Goal: Task Accomplishment & Management: Manage account settings

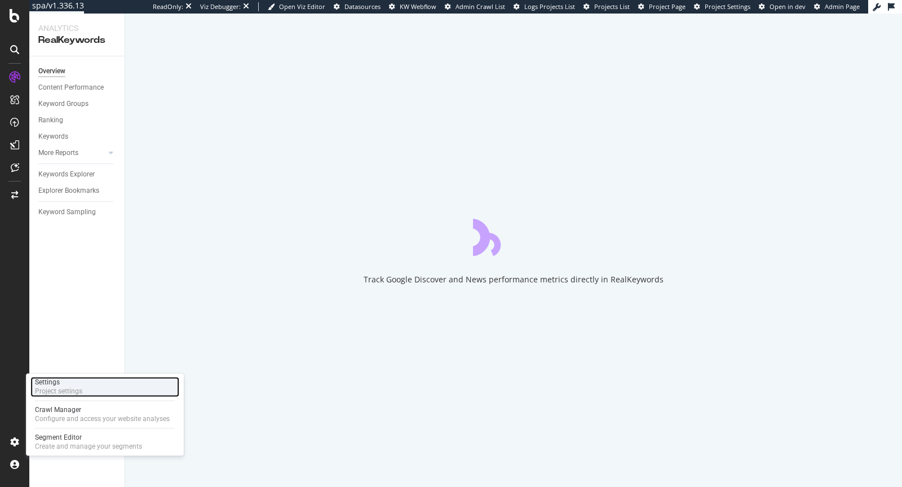
click at [49, 381] on div "Settings" at bounding box center [58, 382] width 47 height 9
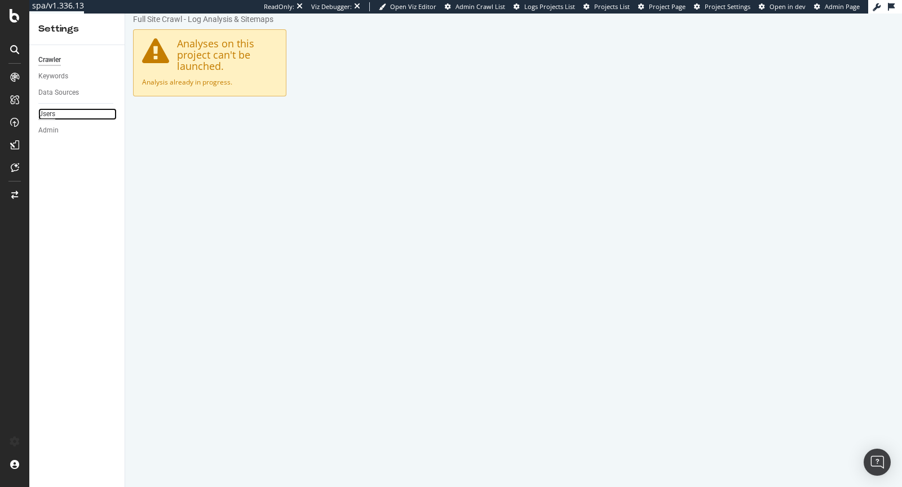
click at [47, 118] on div "Users" at bounding box center [46, 114] width 17 height 12
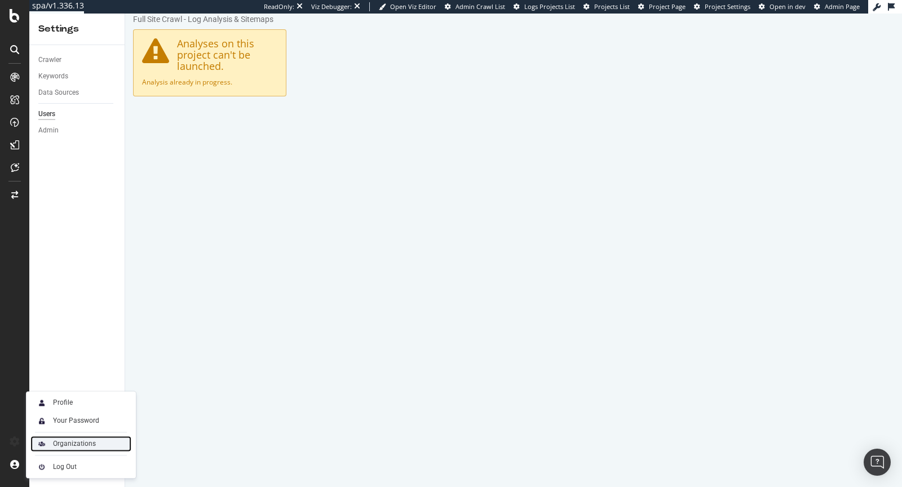
click at [69, 442] on div "Organizations" at bounding box center [74, 443] width 43 height 9
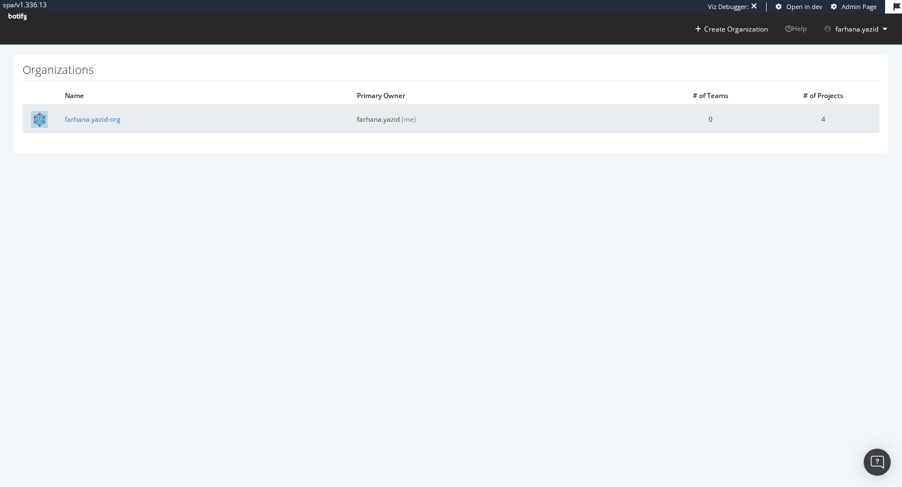
click at [715, 122] on td "0" at bounding box center [710, 119] width 113 height 28
click at [91, 117] on link "farhana.yazid-org" at bounding box center [93, 119] width 56 height 10
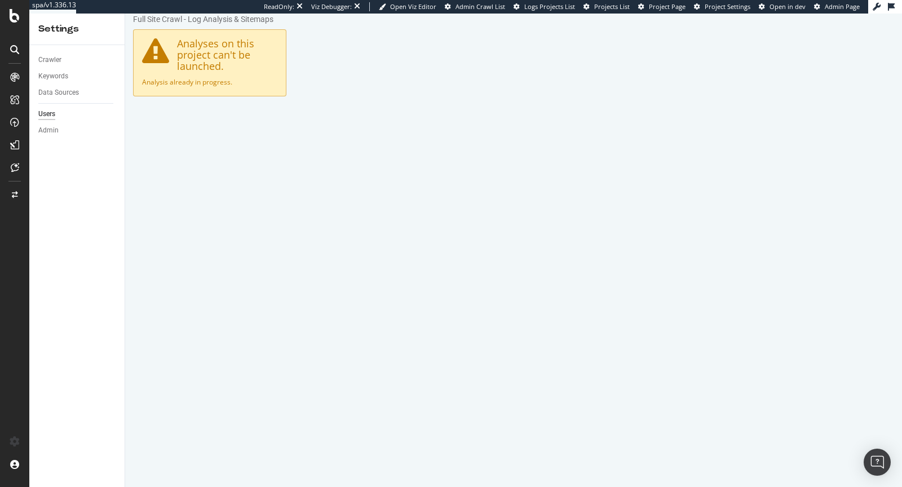
click at [823, 7] on link "Admin Page" at bounding box center [837, 6] width 46 height 9
